Goal: Information Seeking & Learning: Learn about a topic

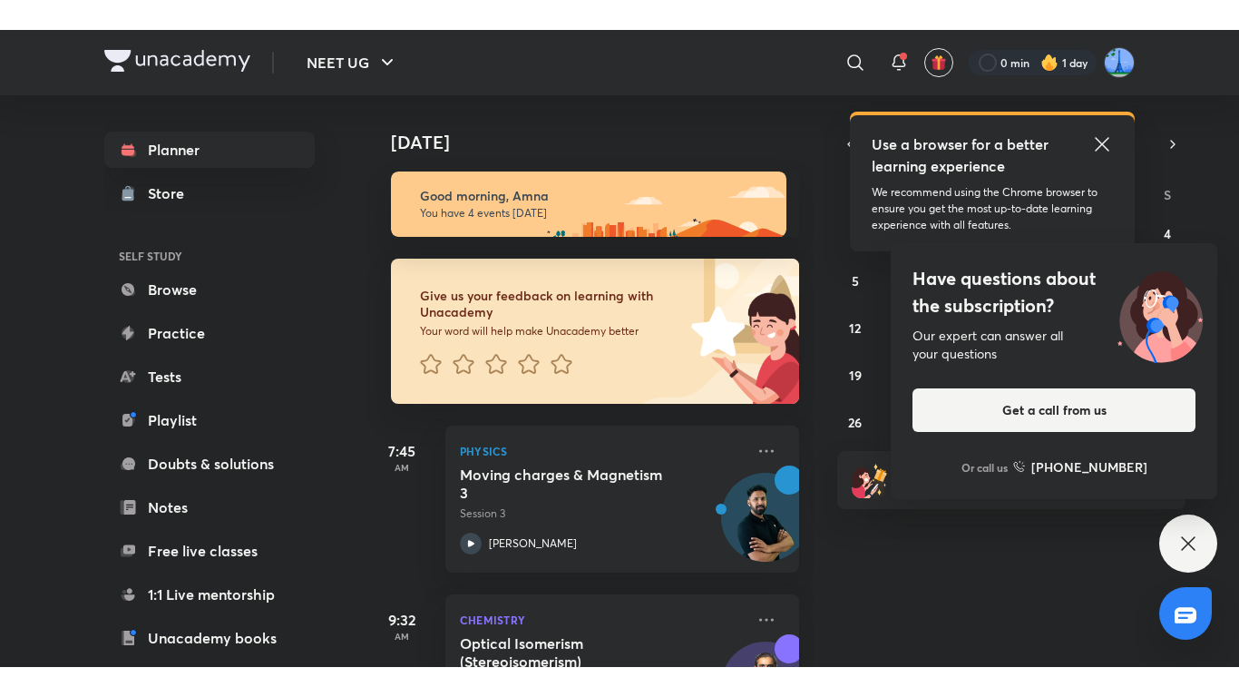
scroll to position [187, 0]
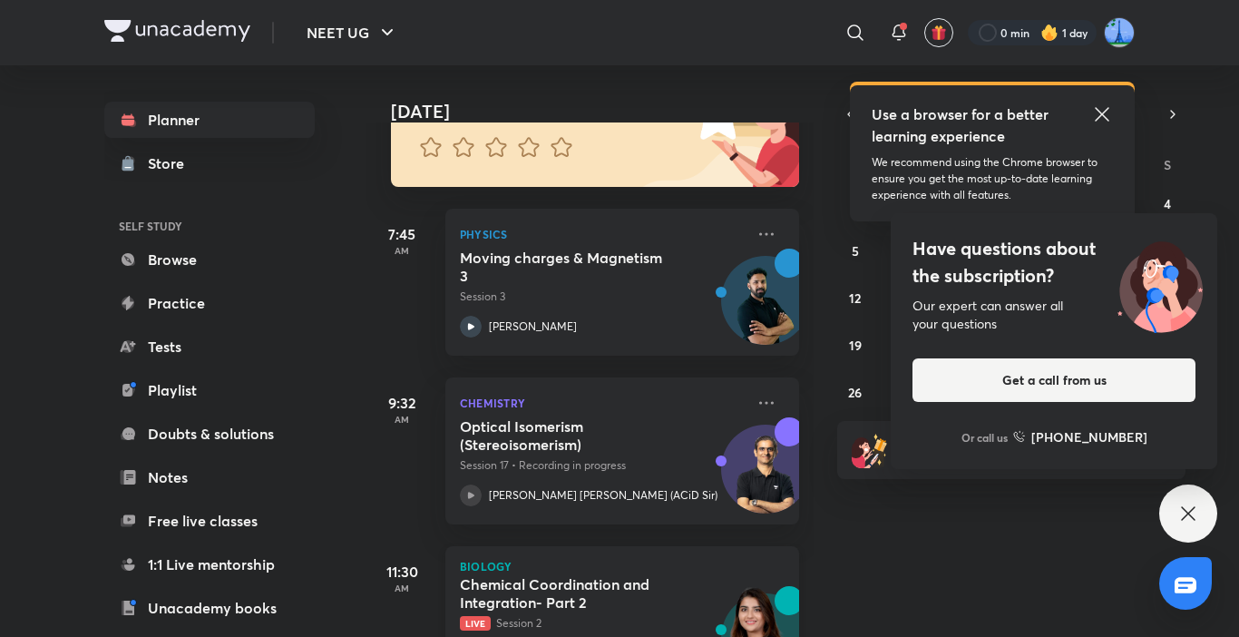
click at [502, 584] on h5 "Chemical Coordination and Integration- Part 2" at bounding box center [573, 593] width 226 height 36
